Goal: Task Accomplishment & Management: Manage account settings

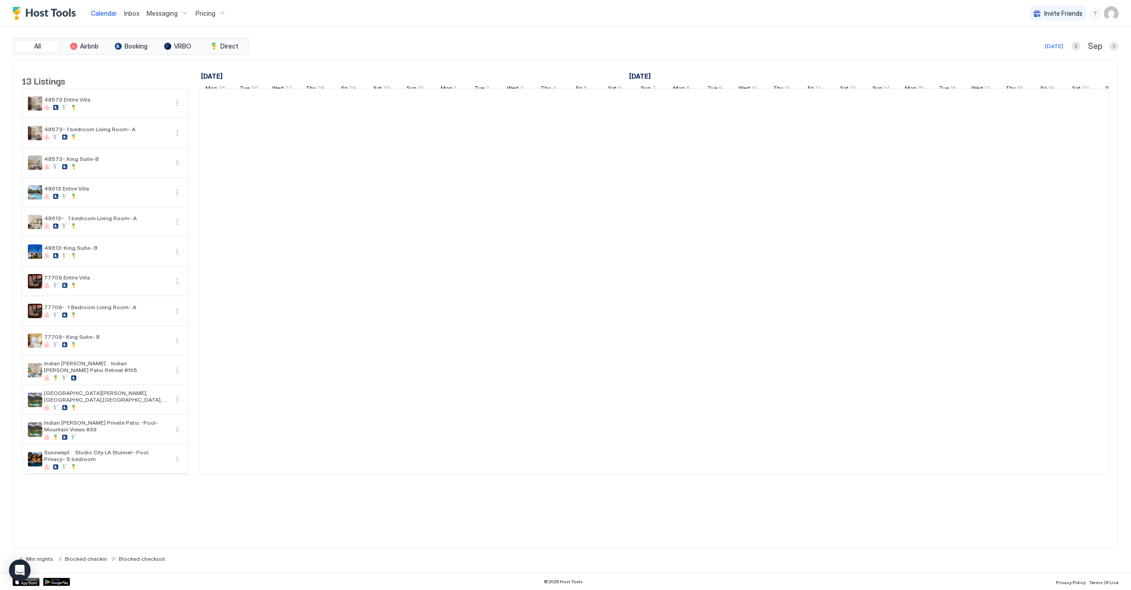
scroll to position [0, 500]
click at [1108, 18] on img "User profile" at bounding box center [1111, 13] width 14 height 14
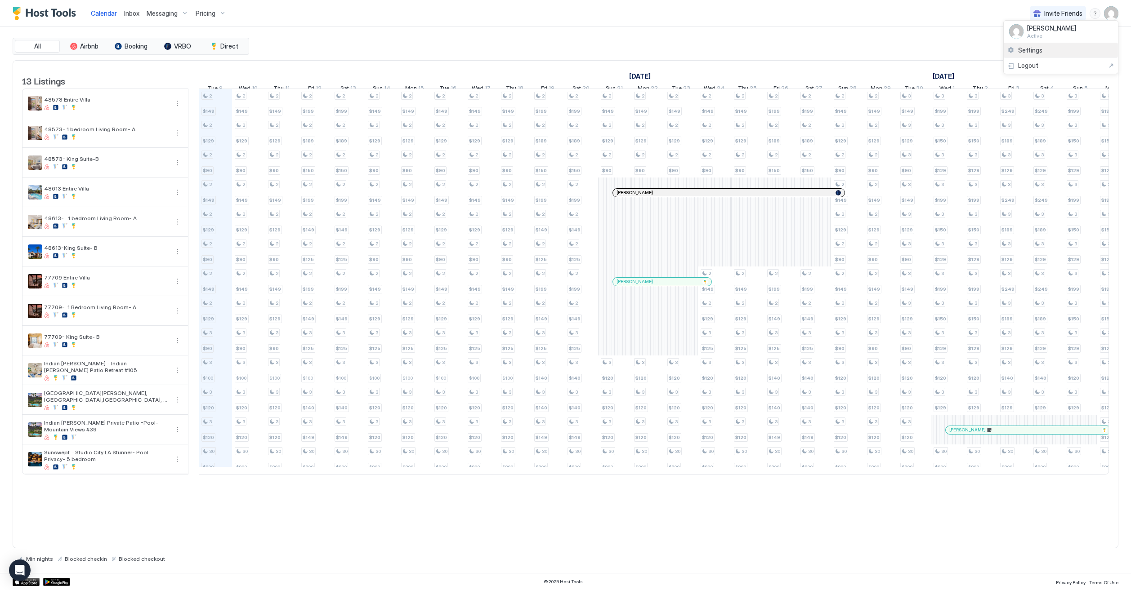
click at [1063, 53] on div "Settings" at bounding box center [1061, 51] width 114 height 16
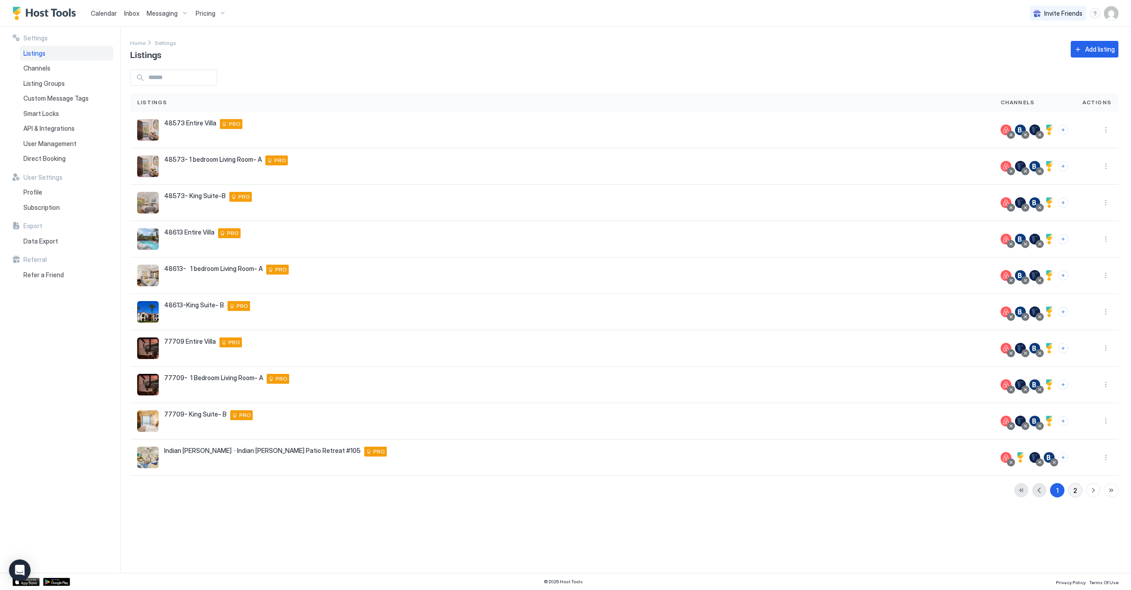
click at [1073, 491] on button "2" at bounding box center [1075, 490] width 14 height 14
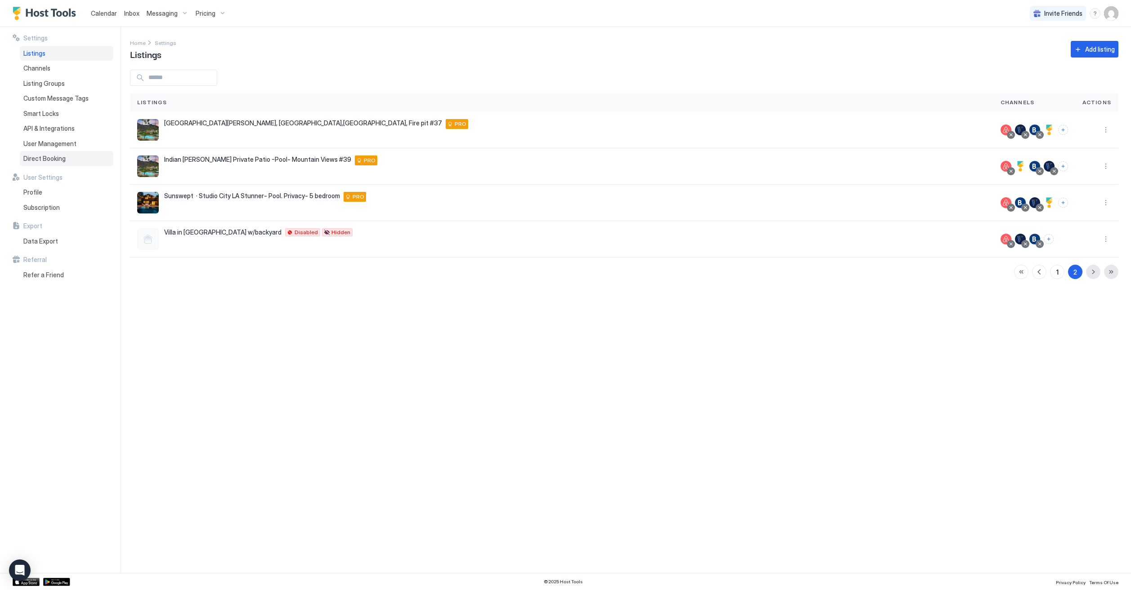
click at [31, 157] on span "Direct Booking" at bounding box center [44, 159] width 42 height 8
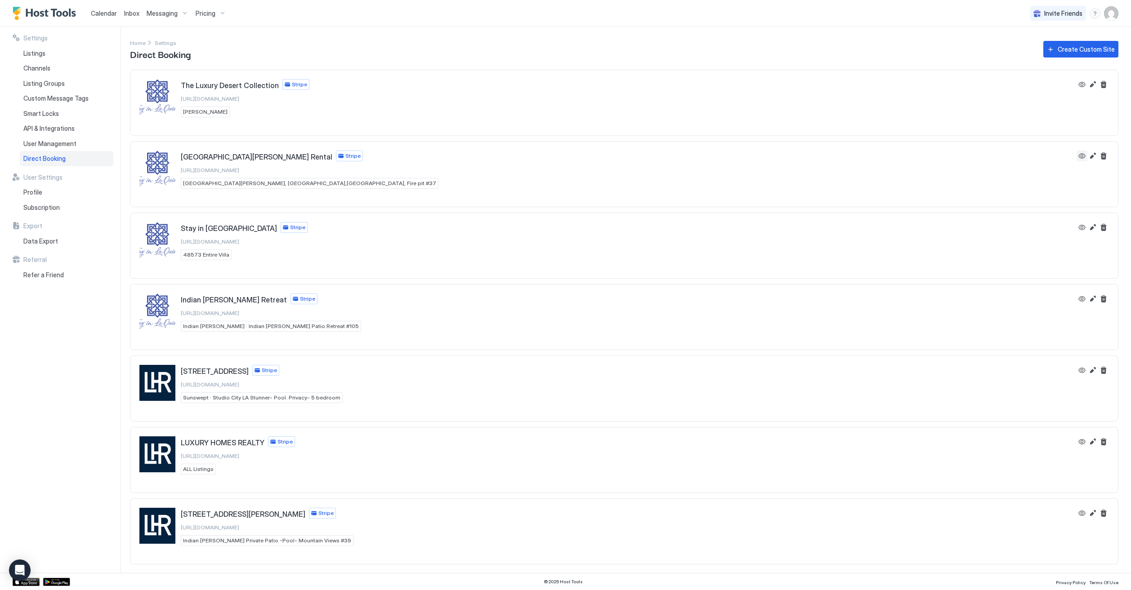
click at [1080, 159] on button "View" at bounding box center [1082, 156] width 11 height 11
